Goal: Book appointment/travel/reservation

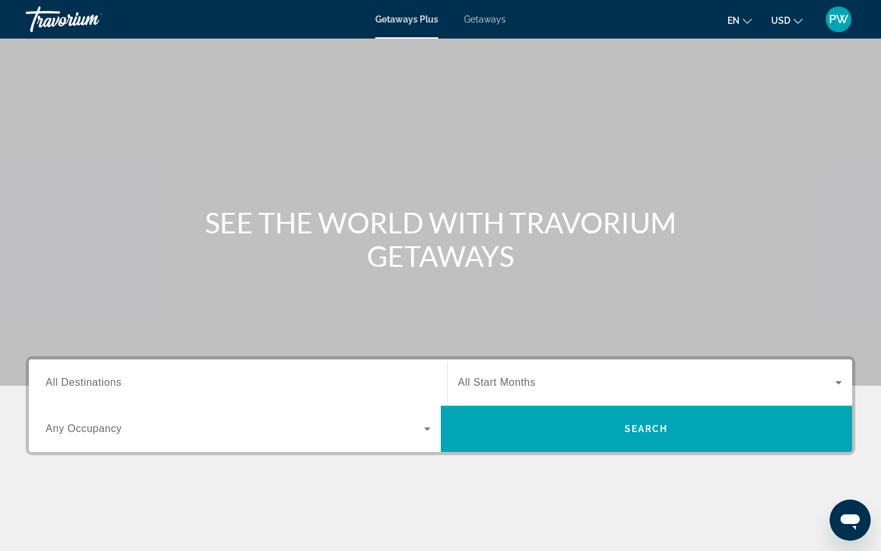
click at [475, 27] on div "Getaways Plus Getaways en English Español Français Italiano Português русский U…" at bounding box center [440, 19] width 881 height 33
click at [483, 21] on span "Getaways" at bounding box center [485, 19] width 42 height 10
click at [406, 20] on span "Getaways Plus" at bounding box center [406, 19] width 62 height 10
click at [471, 21] on span "Getaways" at bounding box center [485, 19] width 42 height 10
click at [505, 381] on span "All Start Months" at bounding box center [497, 382] width 78 height 11
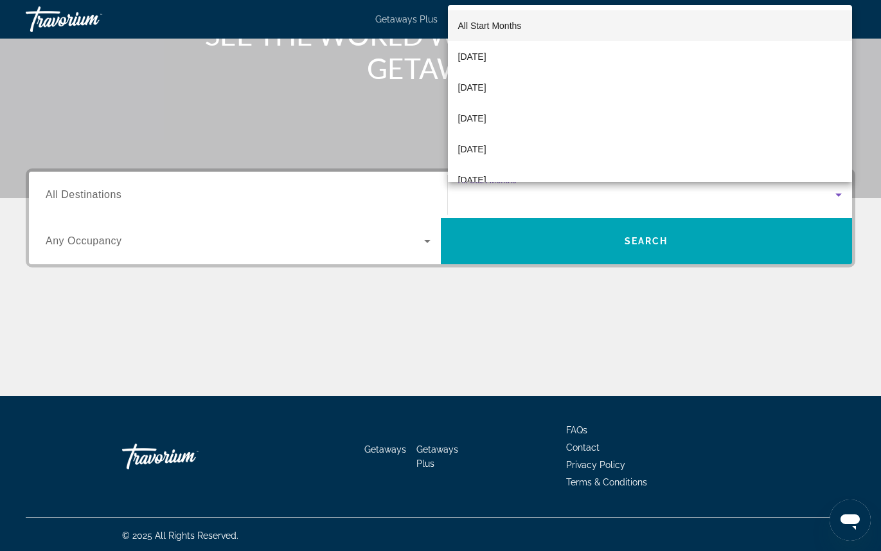
scroll to position [190, 0]
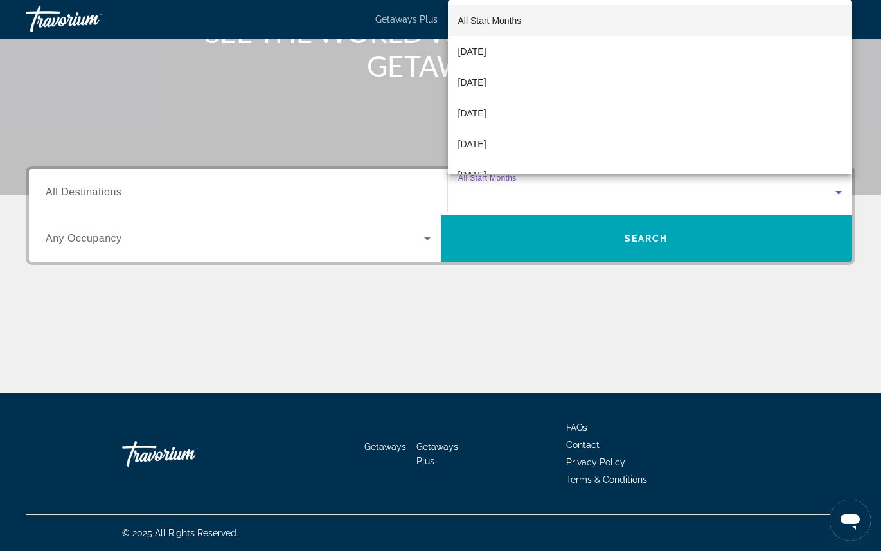
click at [506, 377] on div at bounding box center [440, 275] width 881 height 551
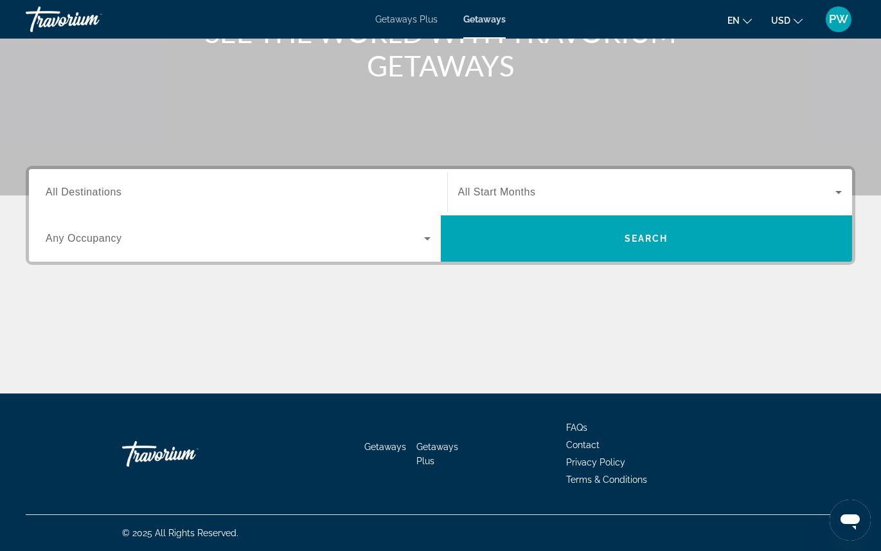
click at [131, 240] on span "Search widget" at bounding box center [235, 238] width 379 height 15
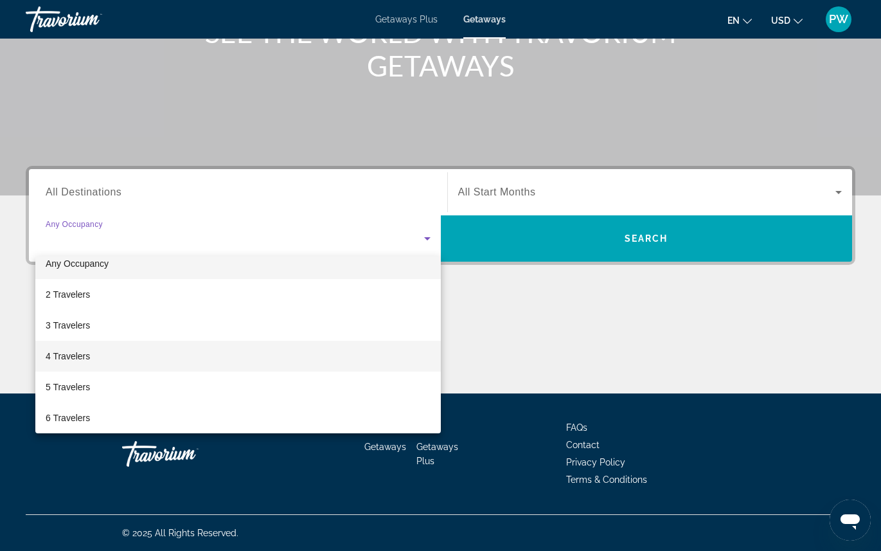
scroll to position [15, 0]
click at [134, 359] on mat-option "4 Travelers" at bounding box center [238, 354] width 406 height 31
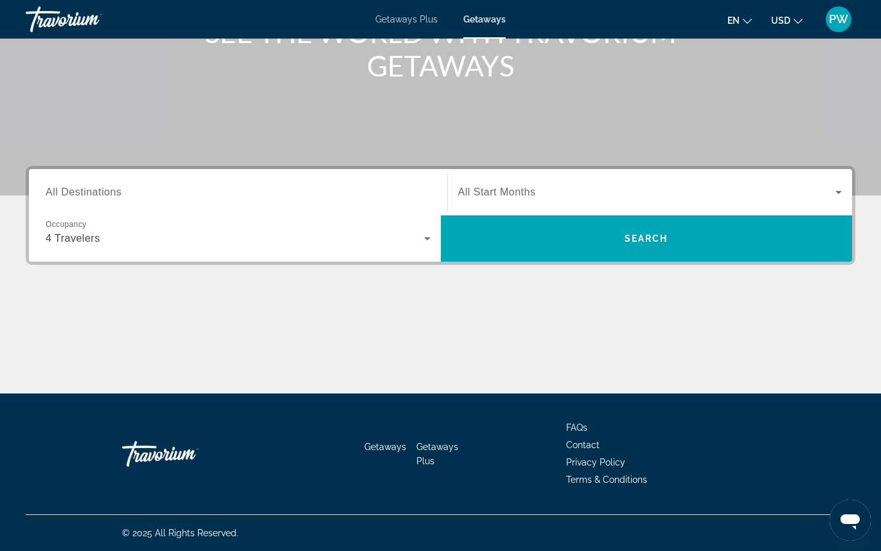
click at [90, 193] on span "All Destinations" at bounding box center [84, 191] width 76 height 11
click at [90, 193] on input "Destination All Destinations" at bounding box center [238, 192] width 385 height 15
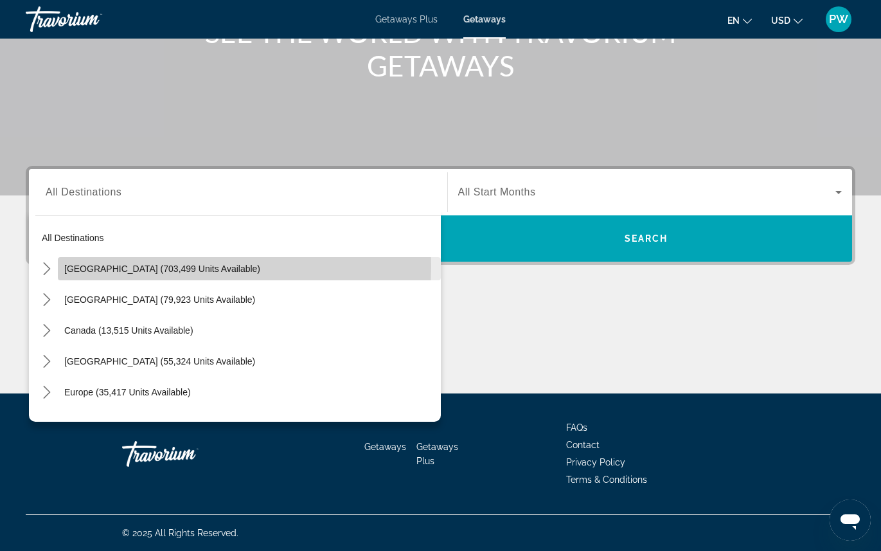
click at [88, 267] on span "[GEOGRAPHIC_DATA] (703,499 units available)" at bounding box center [162, 269] width 196 height 10
type input "**********"
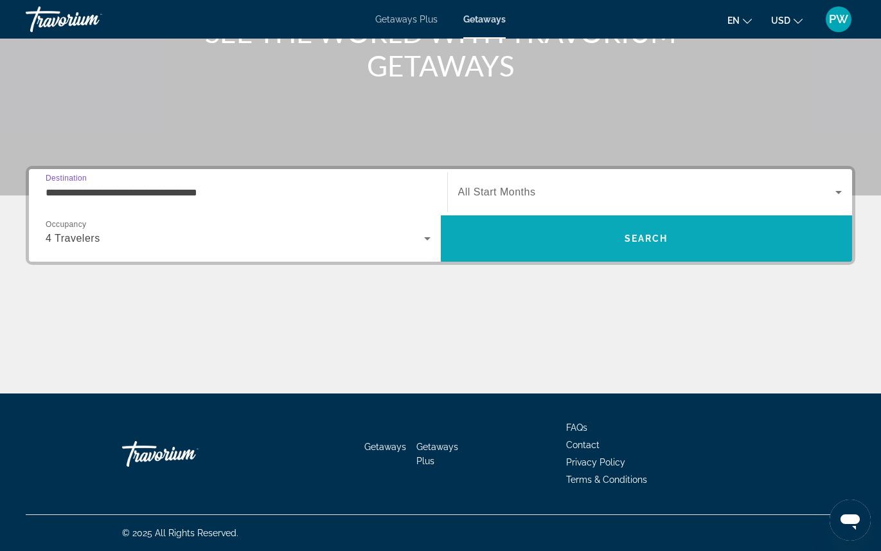
click at [588, 230] on span "Search" at bounding box center [647, 238] width 412 height 31
